Goal: Submit feedback/report problem: Submit feedback/report problem

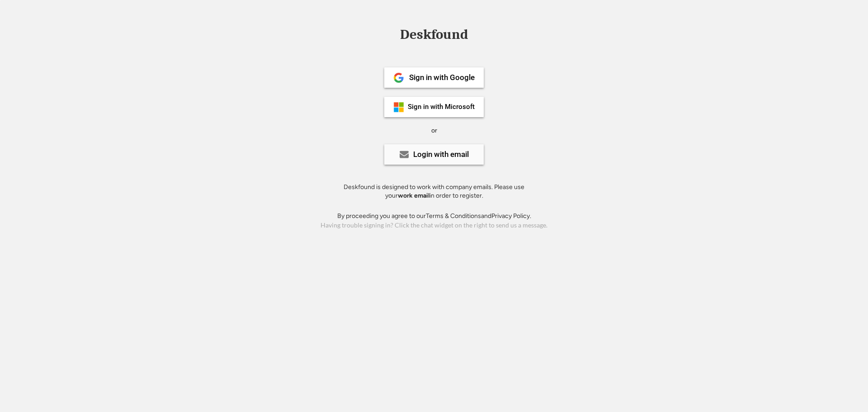
click at [403, 150] on icon at bounding box center [404, 154] width 9 height 9
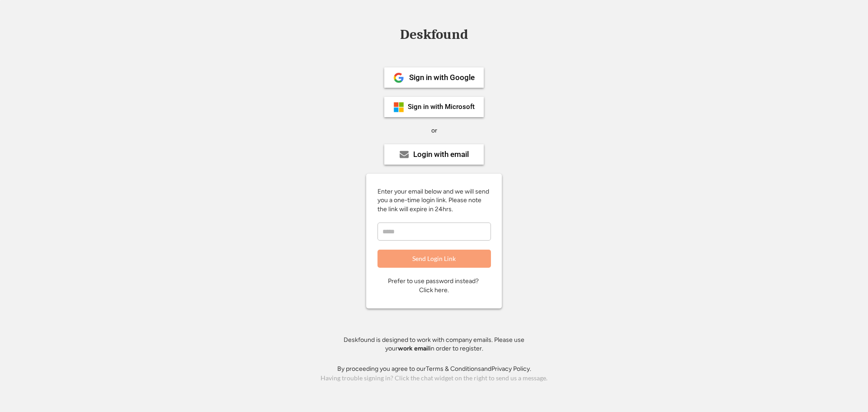
click at [400, 233] on input "email" at bounding box center [433, 231] width 113 height 18
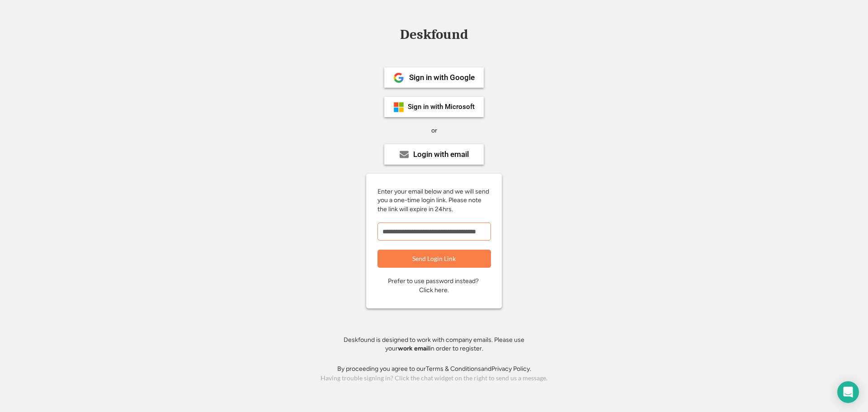
scroll to position [0, 20]
drag, startPoint x: 452, startPoint y: 232, endPoint x: 530, endPoint y: 230, distance: 77.3
click at [529, 231] on div "**********" at bounding box center [433, 206] width 203 height 315
type input "**********"
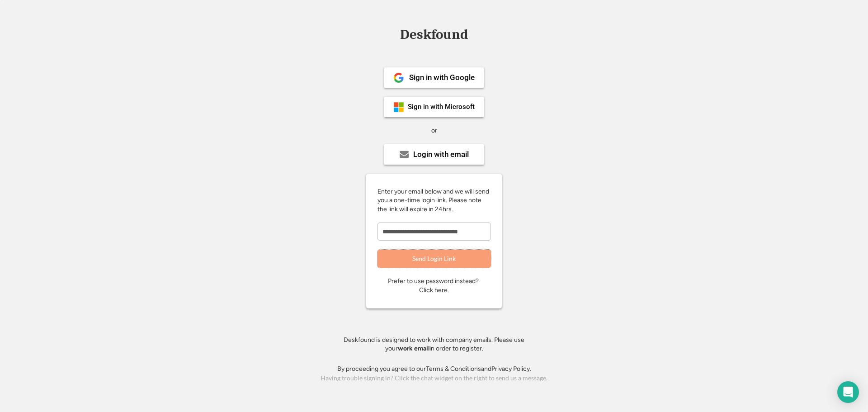
click at [448, 255] on button "Send Login Link" at bounding box center [433, 258] width 113 height 18
click at [406, 233] on input "email" at bounding box center [433, 231] width 113 height 18
click at [422, 235] on input "email" at bounding box center [433, 231] width 113 height 18
type input "**********"
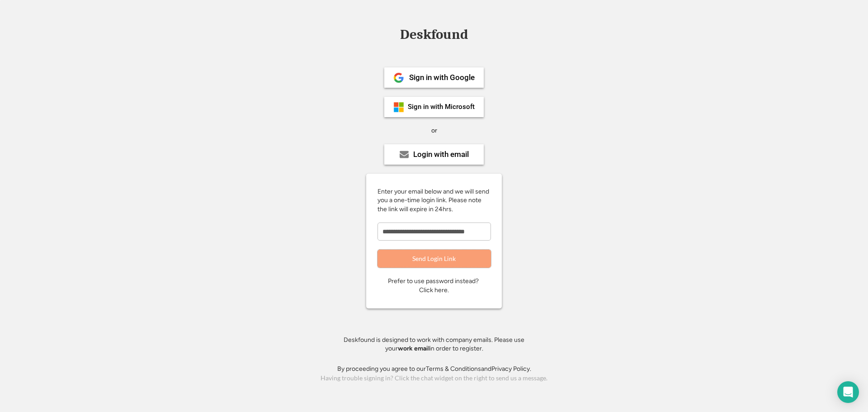
scroll to position [0, 0]
click at [429, 263] on button "Send Login Link" at bounding box center [433, 258] width 113 height 18
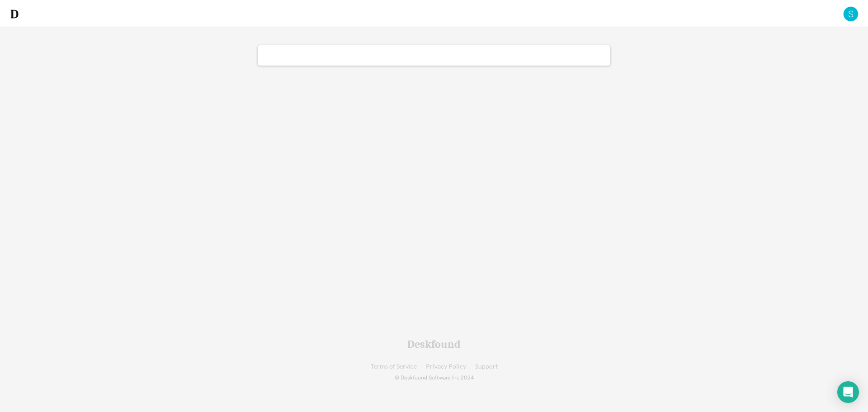
click at [852, 14] on img at bounding box center [850, 14] width 16 height 16
click at [799, 54] on div "SMI Group" at bounding box center [820, 55] width 72 height 8
click at [785, 55] on div "SMI Group" at bounding box center [820, 55] width 72 height 8
click at [448, 54] on div at bounding box center [434, 55] width 353 height 20
click at [842, 17] on div at bounding box center [845, 13] width 27 height 27
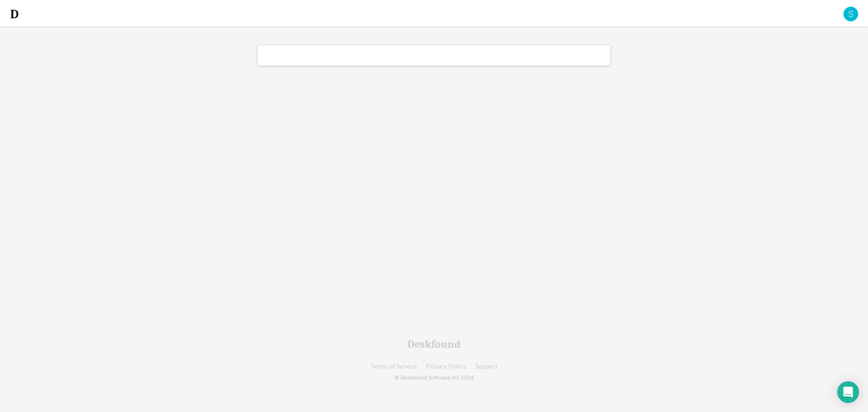
click at [852, 15] on img at bounding box center [850, 14] width 16 height 16
click at [786, 68] on div "Send feedback" at bounding box center [806, 72] width 99 height 13
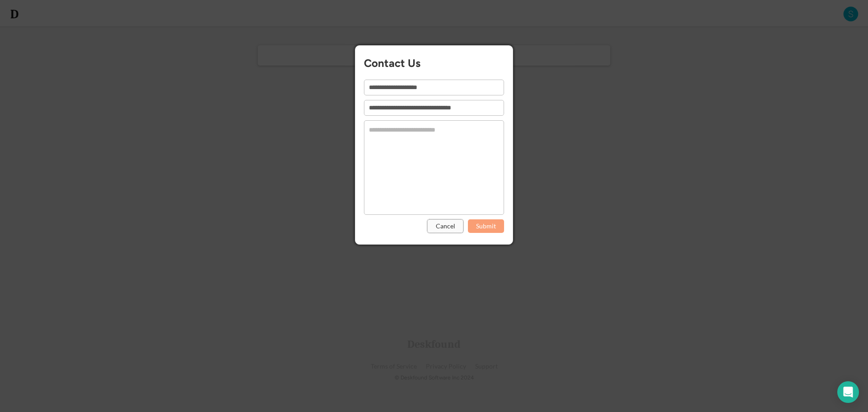
click at [441, 229] on button "Cancel" at bounding box center [445, 226] width 36 height 14
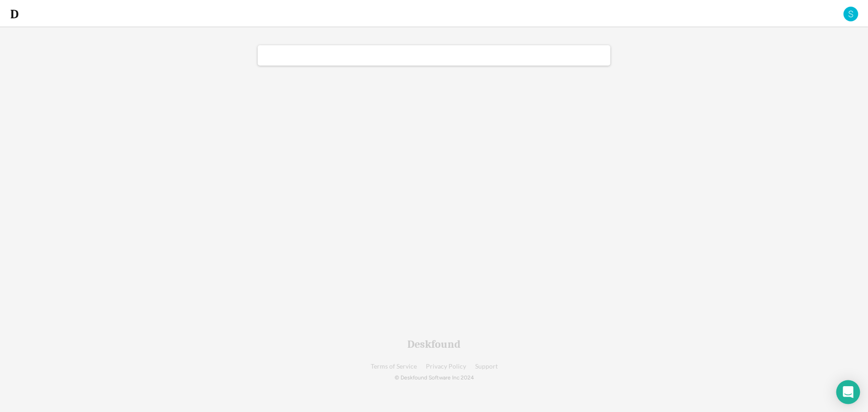
click at [854, 392] on div "Open Intercom Messenger" at bounding box center [848, 392] width 24 height 24
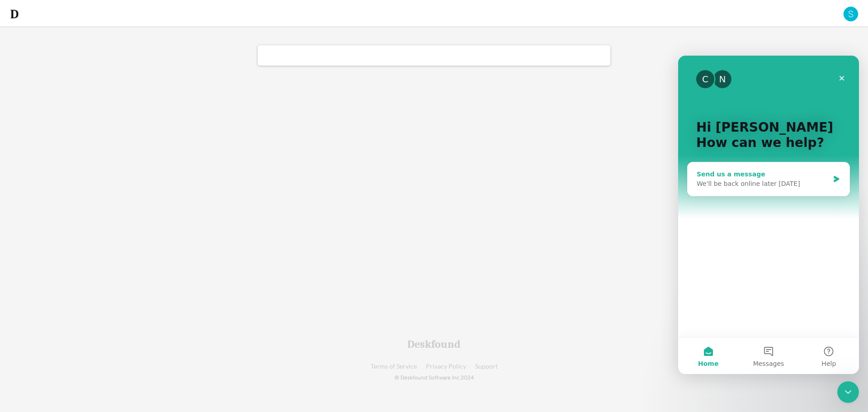
click at [748, 184] on div "We'll be back online later [DATE]" at bounding box center [762, 183] width 132 height 9
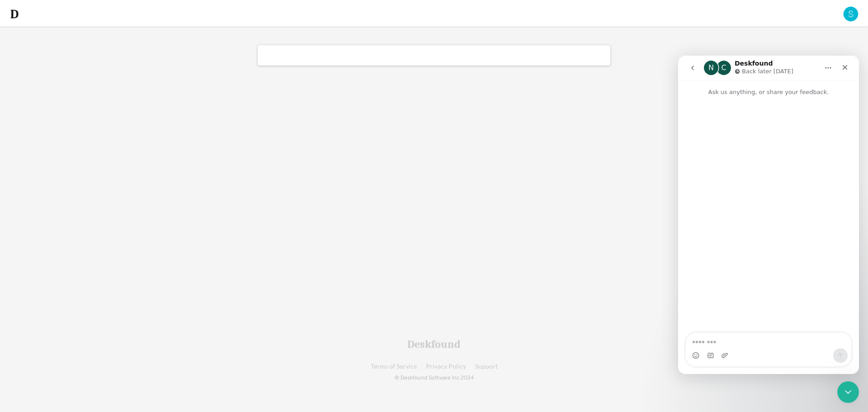
click at [727, 339] on textarea "Message…" at bounding box center [768, 340] width 165 height 15
click at [722, 353] on icon "Upload attachment" at bounding box center [724, 355] width 7 height 7
click at [566, 185] on div "0% 0% 20% 20%" at bounding box center [434, 164] width 434 height 329
drag, startPoint x: 726, startPoint y: 347, endPoint x: 720, endPoint y: 343, distance: 7.3
click at [722, 345] on textarea "Message…" at bounding box center [768, 340] width 165 height 15
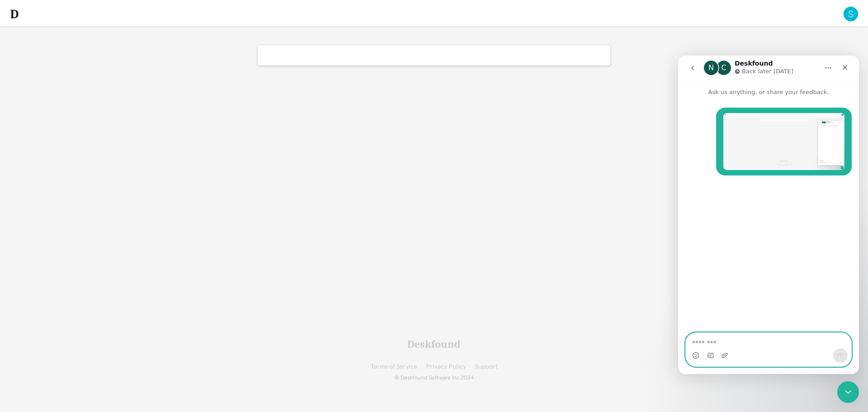
click at [710, 338] on textarea "Message…" at bounding box center [768, 340] width 165 height 15
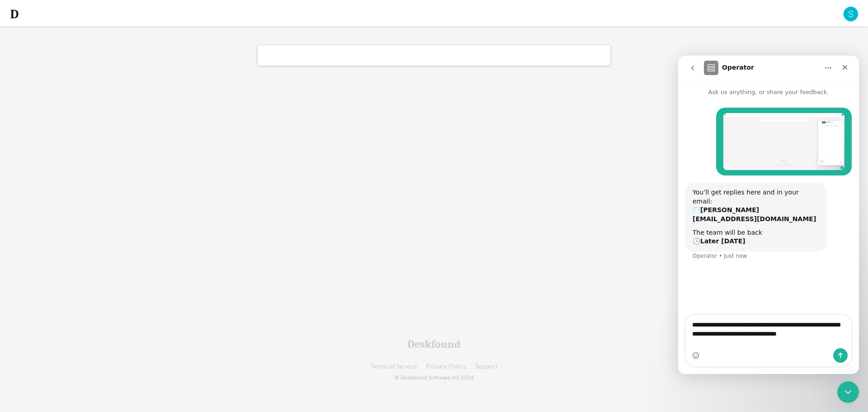
type textarea "**********"
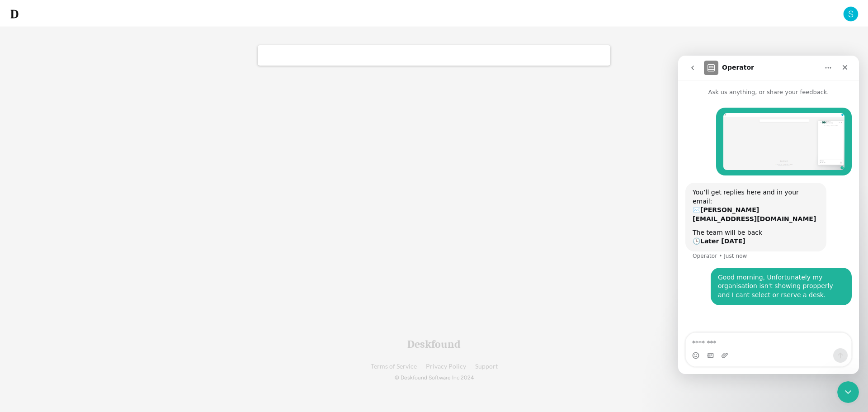
drag, startPoint x: 727, startPoint y: 285, endPoint x: 760, endPoint y: 282, distance: 33.1
click at [760, 282] on div "Good morning, Unfortunately my organisation isn't showing propperly and I cant …" at bounding box center [781, 286] width 127 height 27
click at [771, 126] on img "Suzanne says…" at bounding box center [783, 141] width 121 height 57
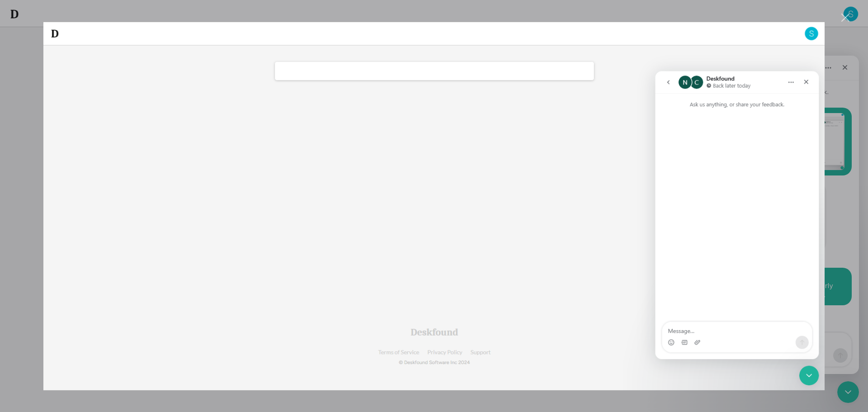
click at [35, 120] on div "Intercom messenger" at bounding box center [434, 206] width 868 height 412
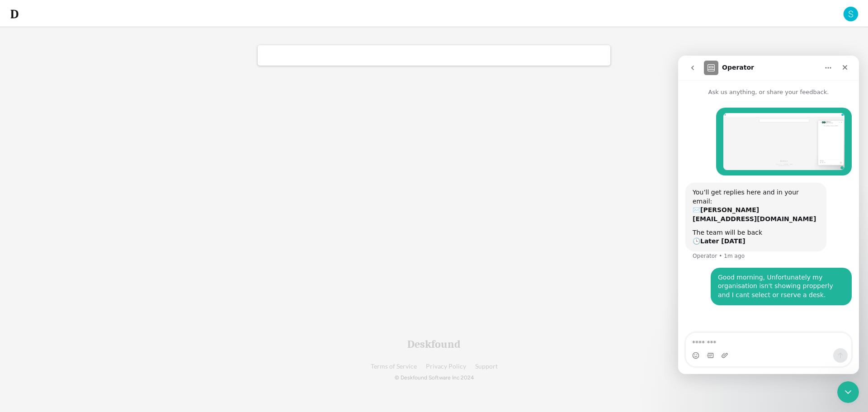
click at [455, 236] on div "0% 0% 20% 20%" at bounding box center [434, 164] width 434 height 329
click at [676, 35] on div "0% 0% 20% 20% Deskfound Terms of Service Privacy Policy Support © Deskfound Sof…" at bounding box center [434, 206] width 868 height 412
click at [849, 71] on div "Close" at bounding box center [845, 67] width 16 height 16
